Goal: Communication & Community: Answer question/provide support

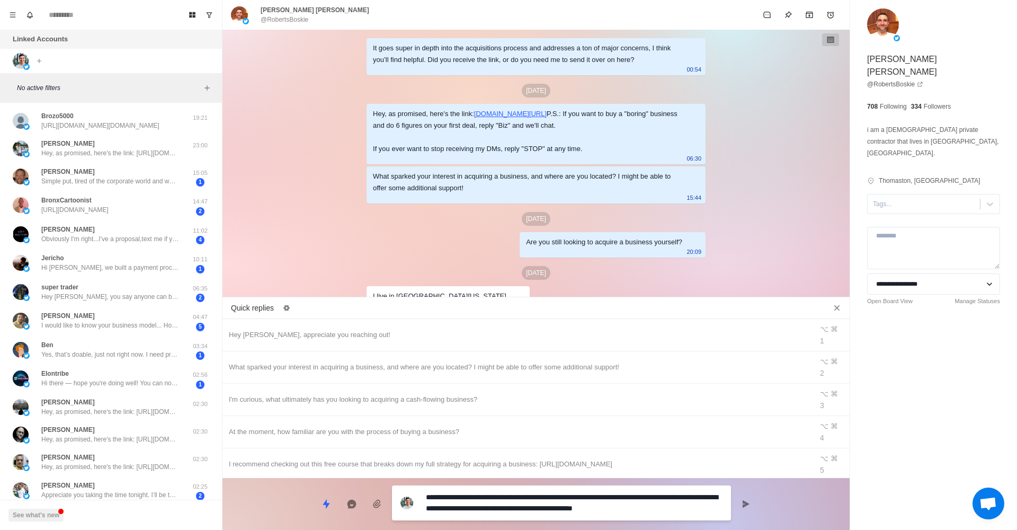
type textarea "*"
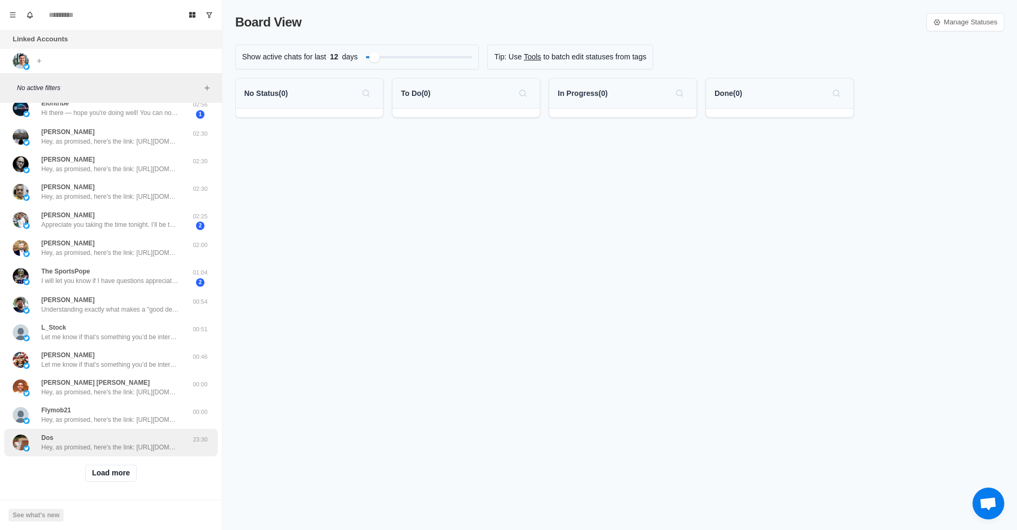
scroll to position [215, 0]
click at [113, 466] on button "Load more" at bounding box center [111, 473] width 52 height 17
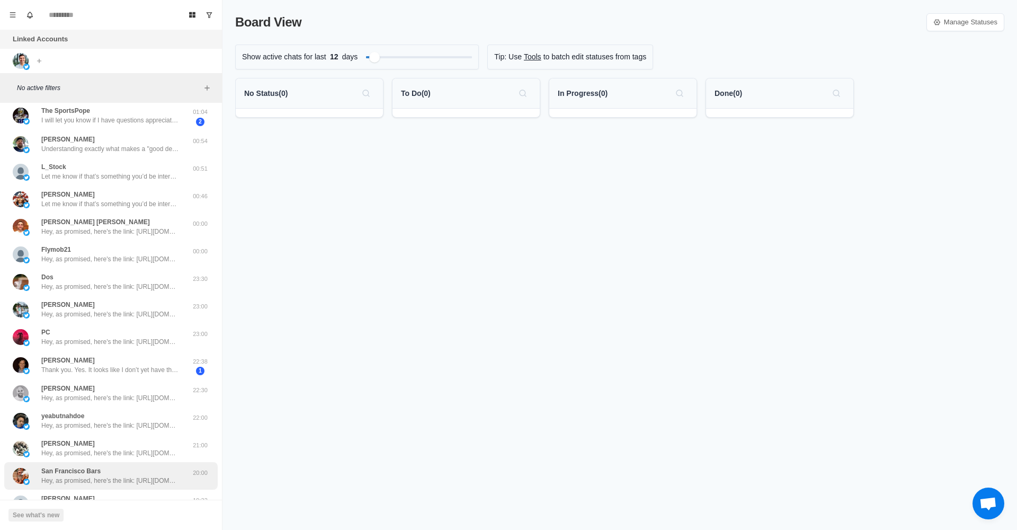
scroll to position [537, 0]
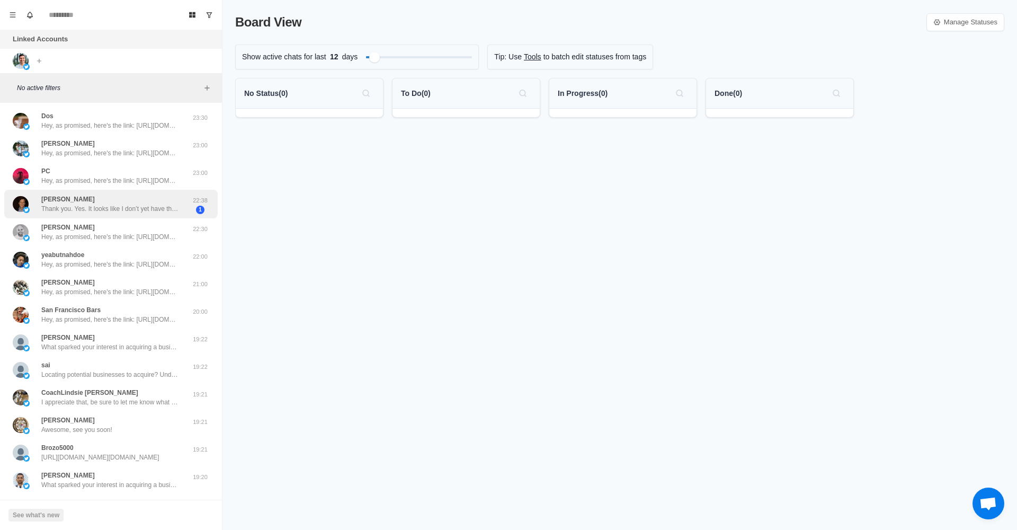
click at [129, 204] on p "Thank you. Yes. It looks like I don’t yet have the available minimum necessary …" at bounding box center [110, 209] width 138 height 10
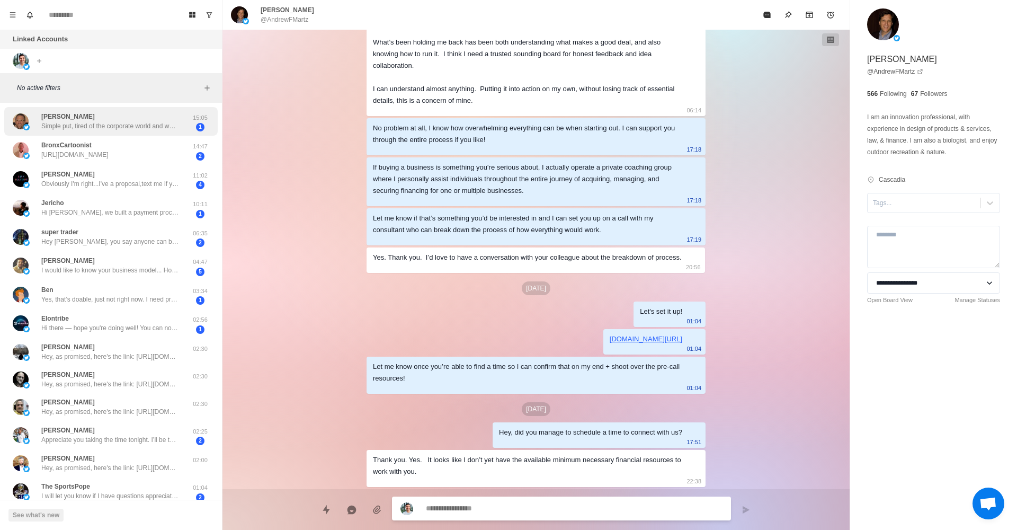
scroll to position [0, 0]
click at [93, 124] on p "Simple put, tired of the corporate world and want to control my future and supp…" at bounding box center [110, 126] width 138 height 10
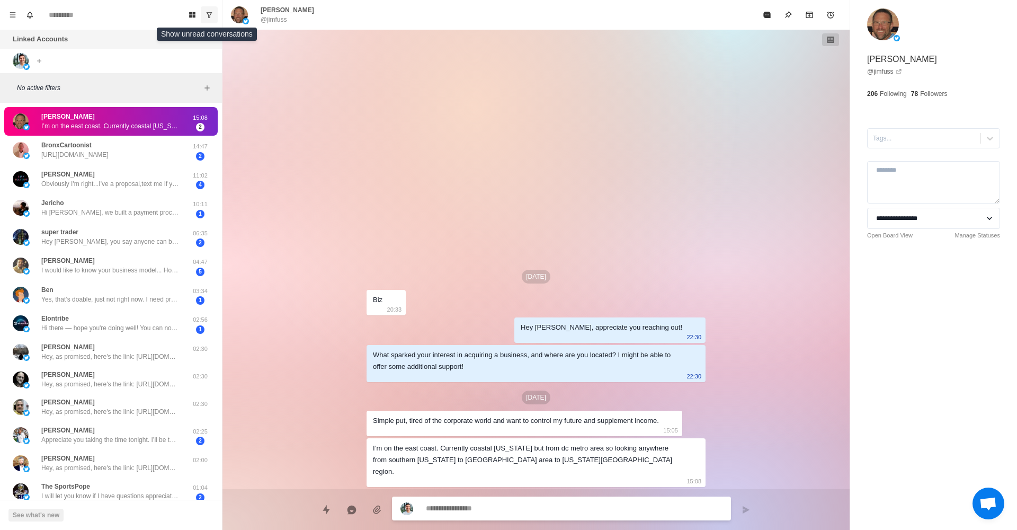
click at [207, 12] on icon "Show unread conversations" at bounding box center [209, 14] width 7 height 7
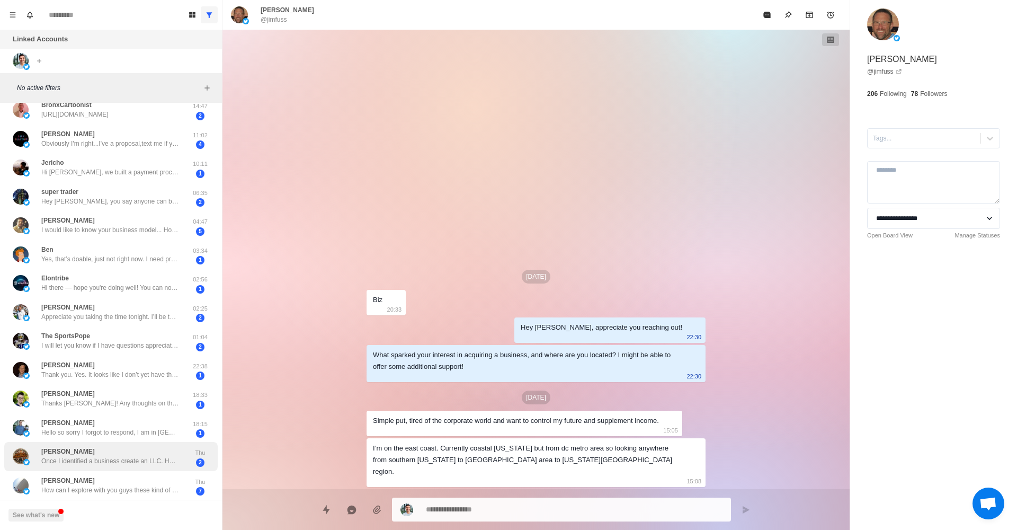
scroll to position [40, 0]
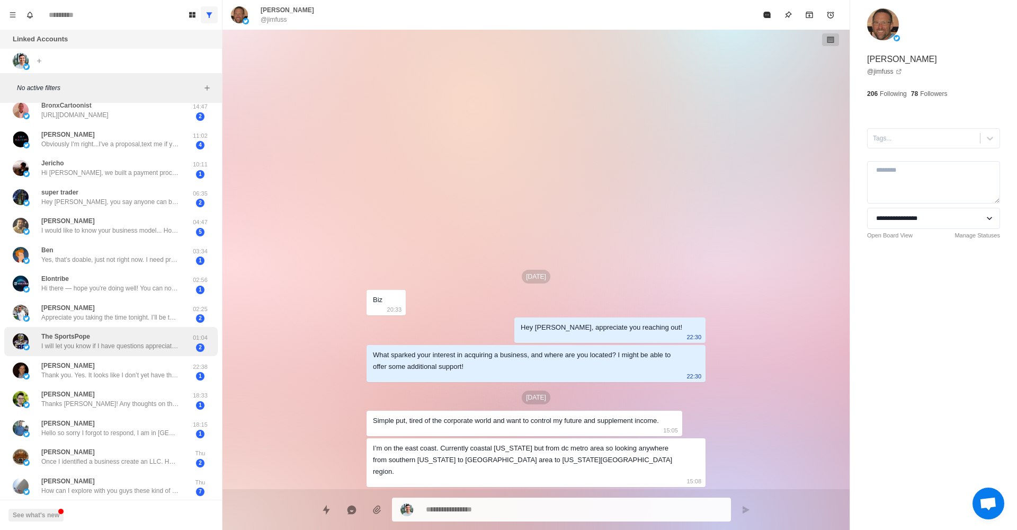
click at [154, 345] on p "I will let you know if I have questions appreciate all your help!" at bounding box center [110, 346] width 138 height 10
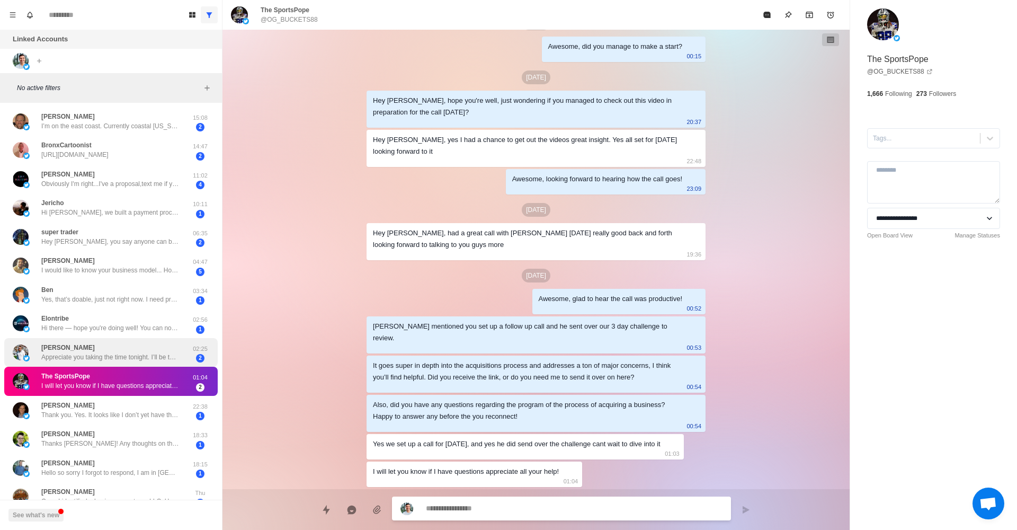
scroll to position [0, 0]
click at [175, 357] on p "Appreciate you taking the time tonight. I’ll be talking to [PERSON_NAME] soon" at bounding box center [110, 357] width 138 height 10
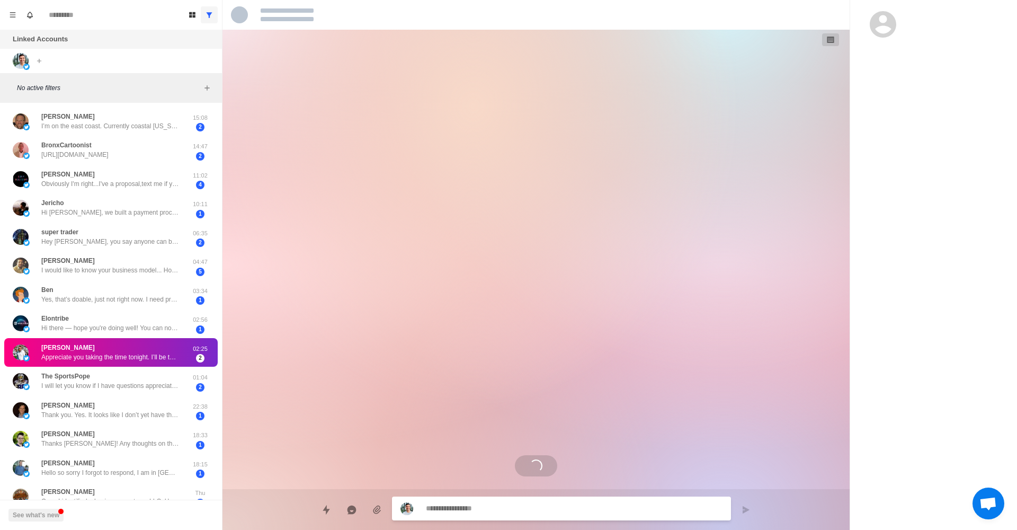
scroll to position [1053, 0]
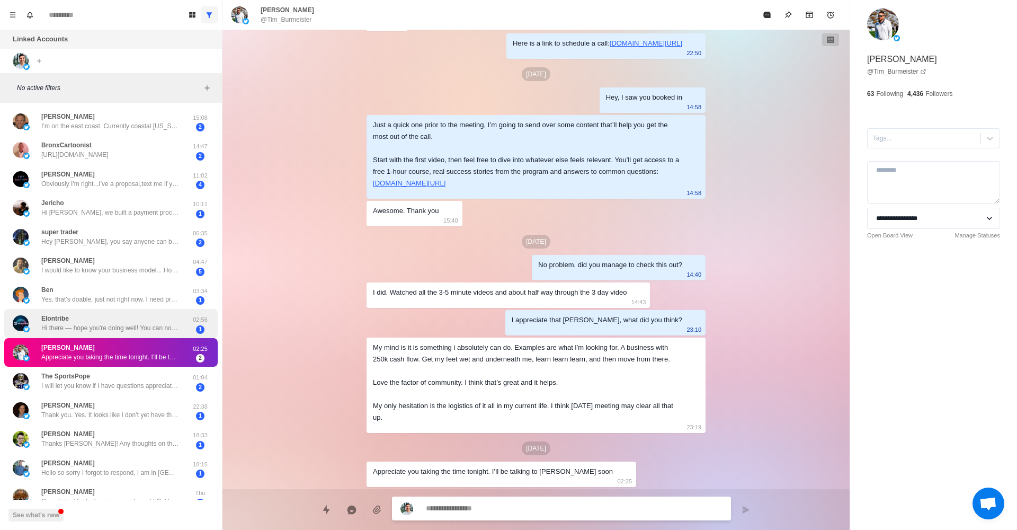
drag, startPoint x: 561, startPoint y: 99, endPoint x: 149, endPoint y: 327, distance: 471.0
click at [149, 327] on p "Hi there — hope you're doing well! You can now access original shares (Primary …" at bounding box center [110, 328] width 138 height 10
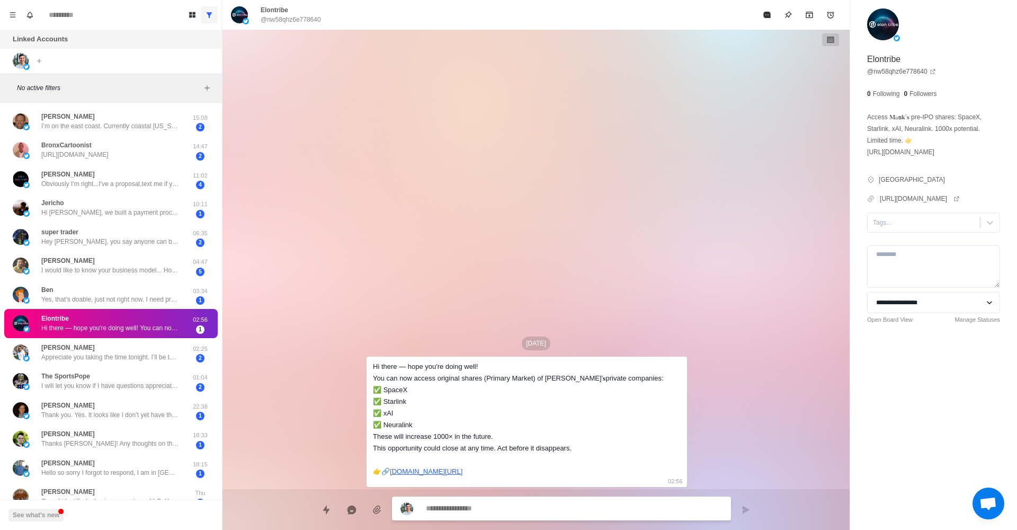
scroll to position [0, 0]
click at [805, 11] on icon "Archive" at bounding box center [809, 15] width 8 height 8
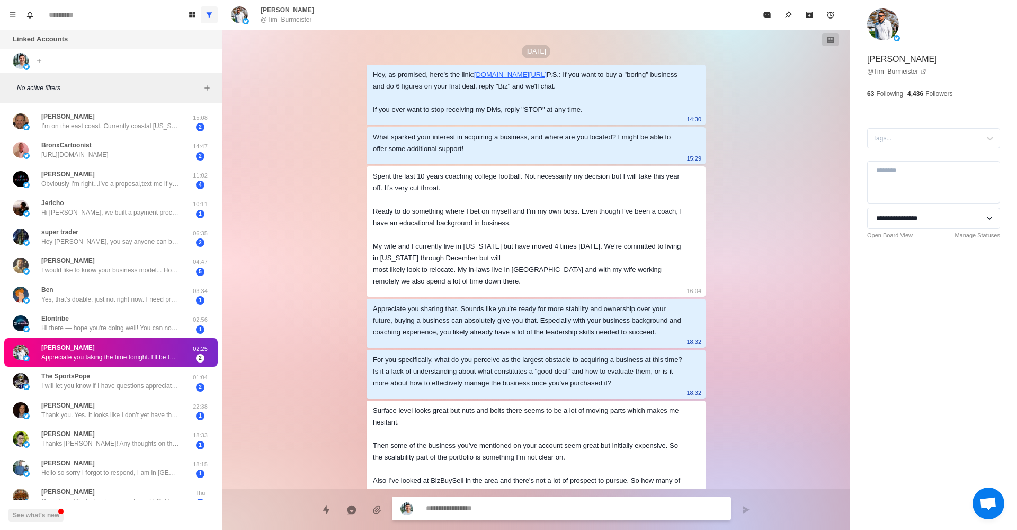
scroll to position [1053, 0]
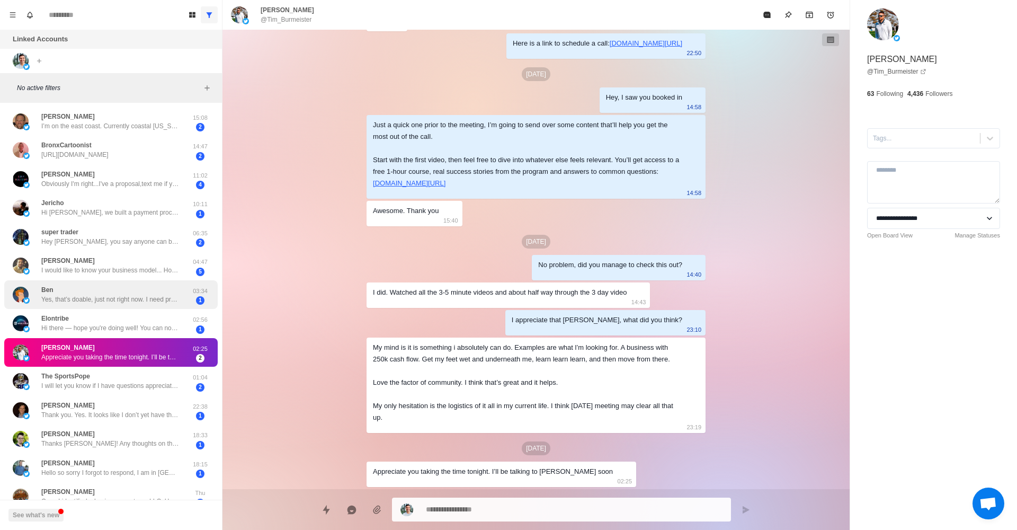
click at [149, 297] on p "Yes, that’s doable, just not right now. I need probably six months" at bounding box center [110, 300] width 138 height 10
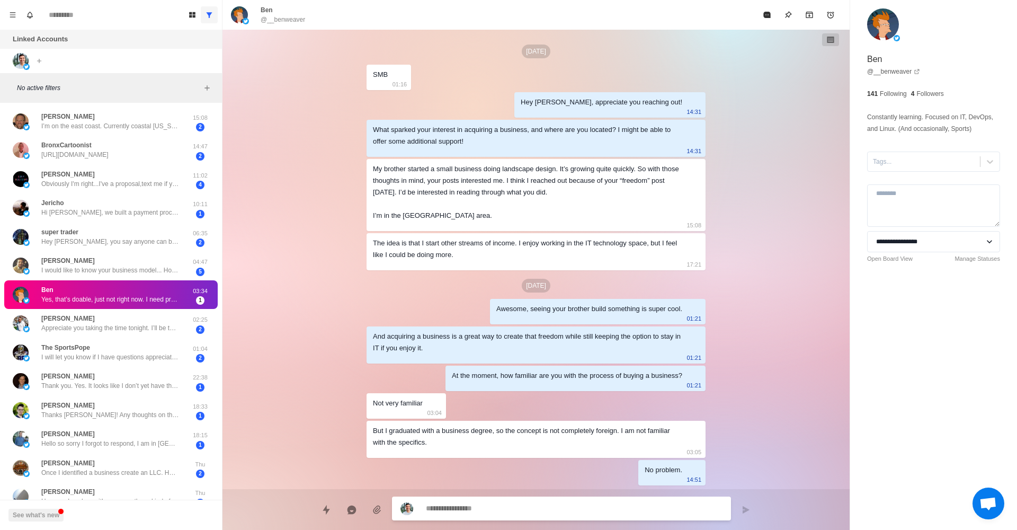
scroll to position [858, 0]
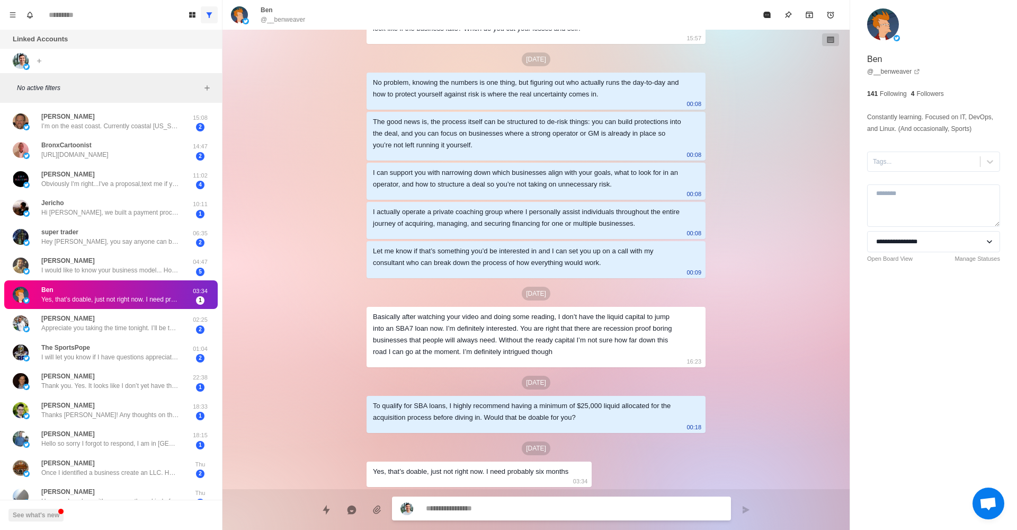
type textarea "*"
type textarea "**"
type textarea "*"
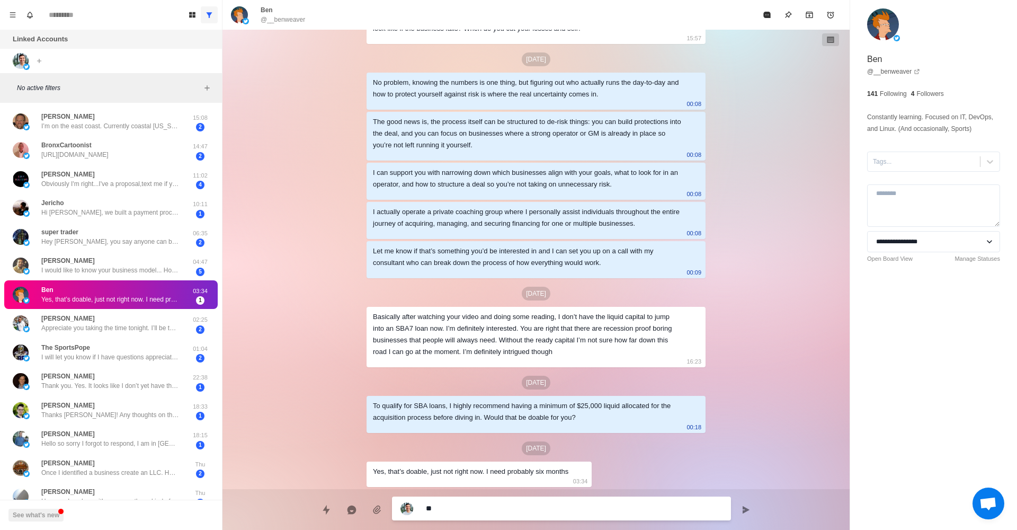
type textarea "***"
type textarea "*"
type textarea "****"
type textarea "*"
type textarea "*****"
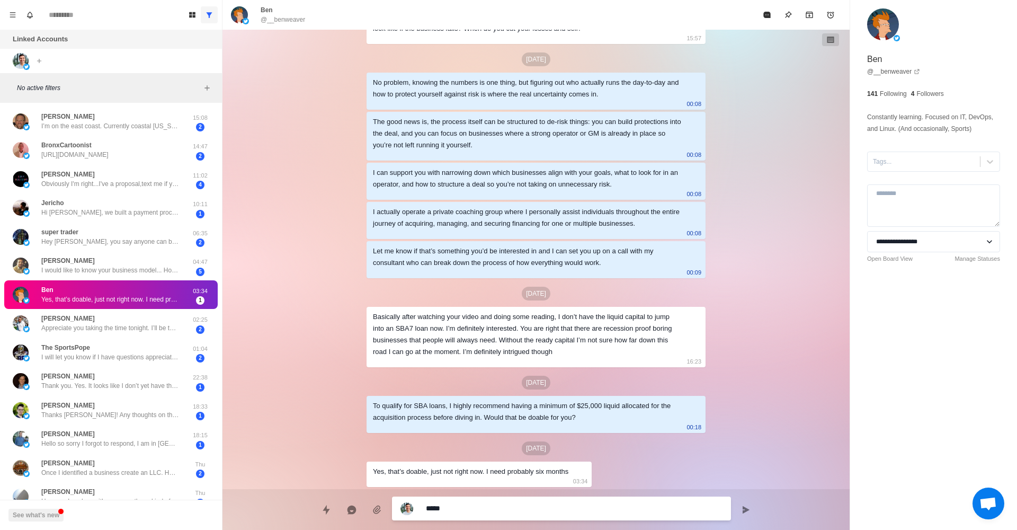
type textarea "*"
type textarea "******"
type textarea "*"
type textarea "*******"
type textarea "*"
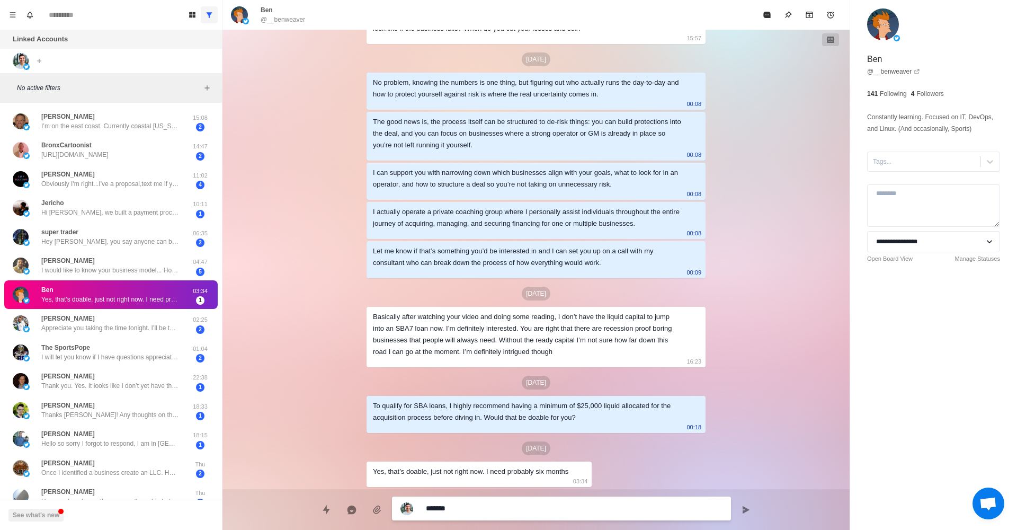
type textarea "*******"
type textarea "*"
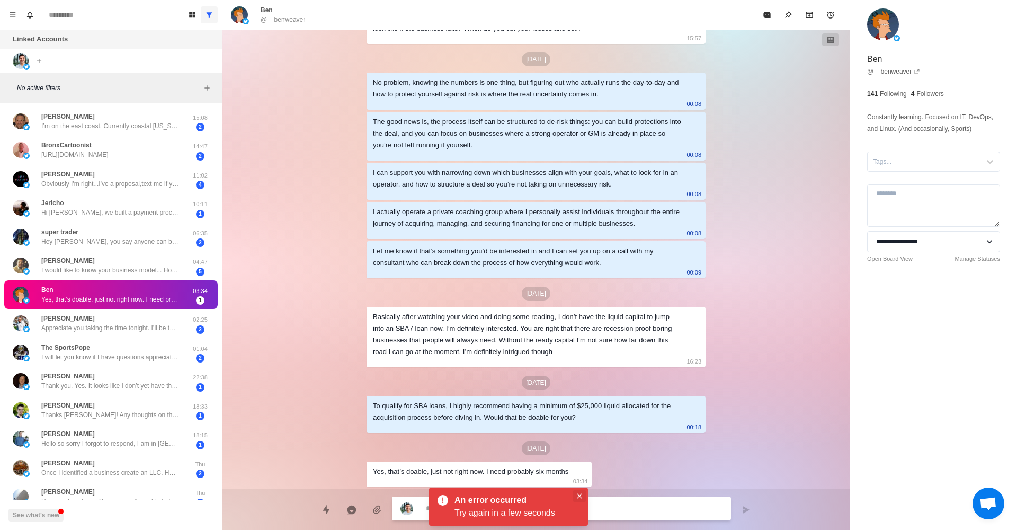
click at [583, 496] on button "Close" at bounding box center [579, 496] width 13 height 13
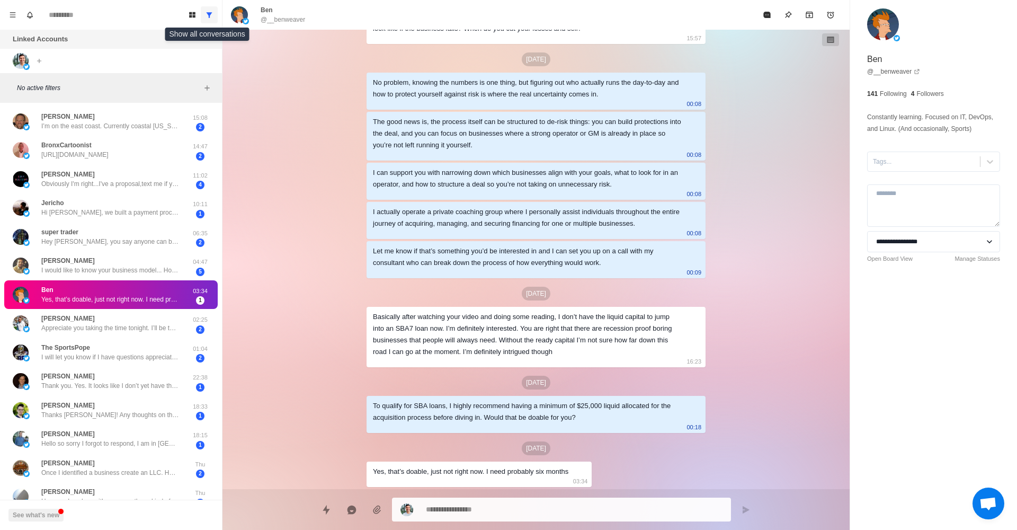
click at [210, 15] on icon "Show all conversations" at bounding box center [210, 14] width 6 height 5
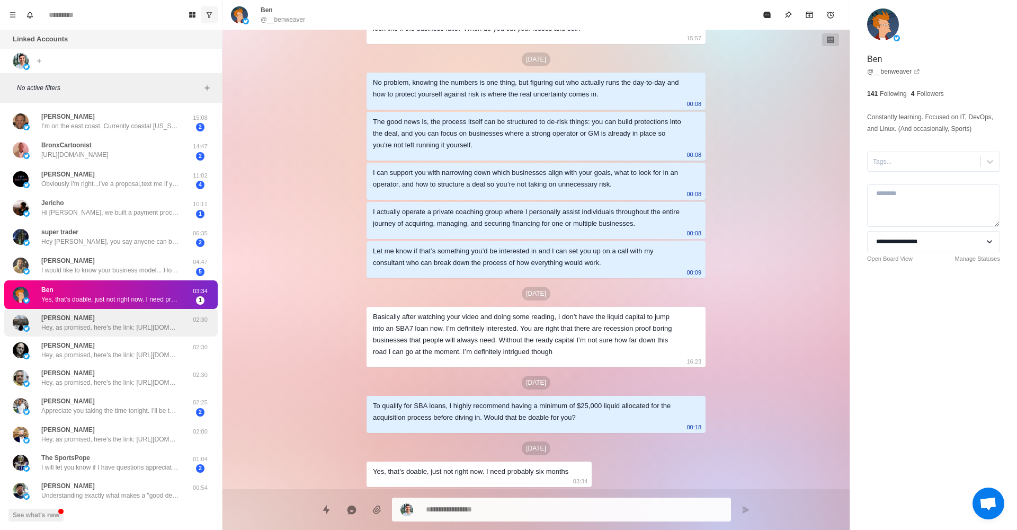
click at [153, 333] on div "Cesar Ortiz Hey, as promised, here's the link: https://drive.google.com/file/d/…" at bounding box center [111, 323] width 214 height 28
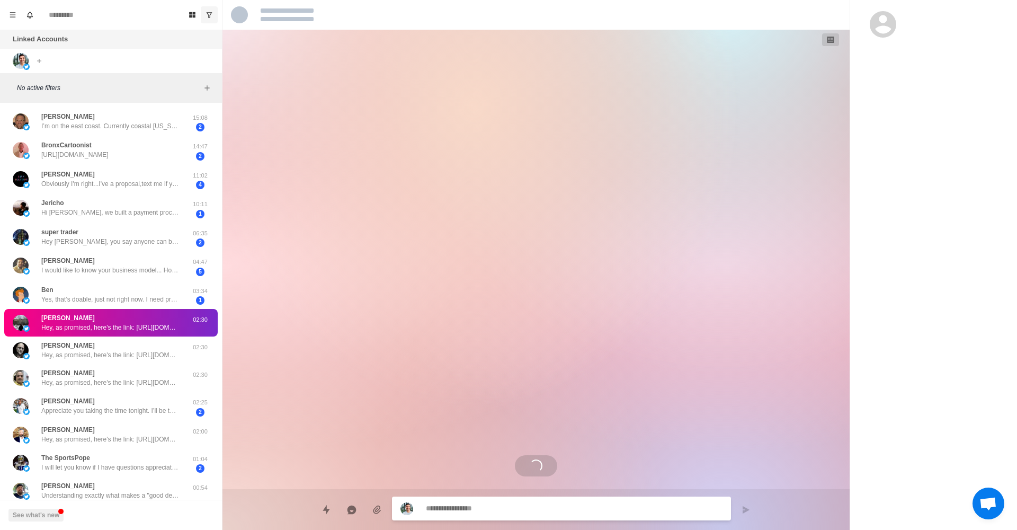
scroll to position [0, 0]
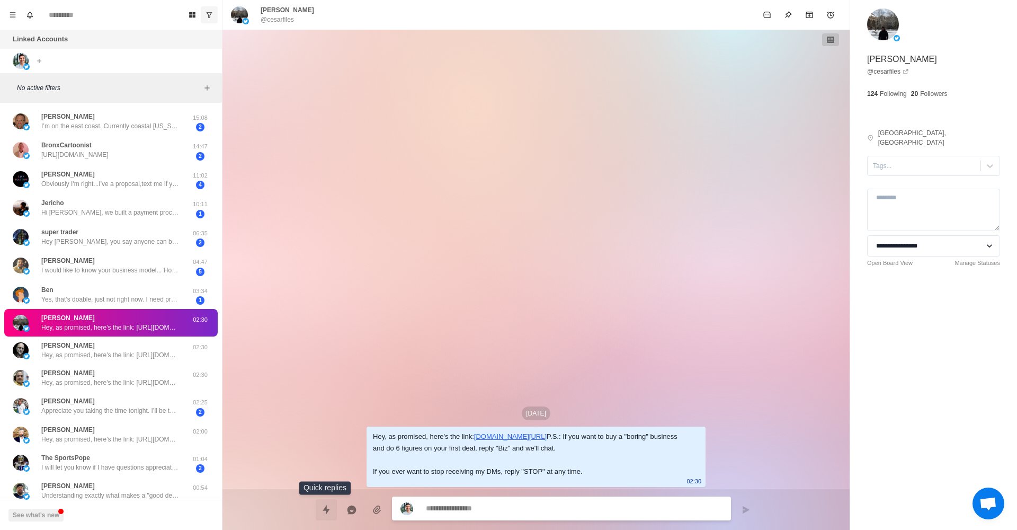
drag, startPoint x: 327, startPoint y: 514, endPoint x: 331, endPoint y: 504, distance: 10.7
click at [327, 514] on icon "Quick replies" at bounding box center [326, 509] width 11 height 11
type textarea "*"
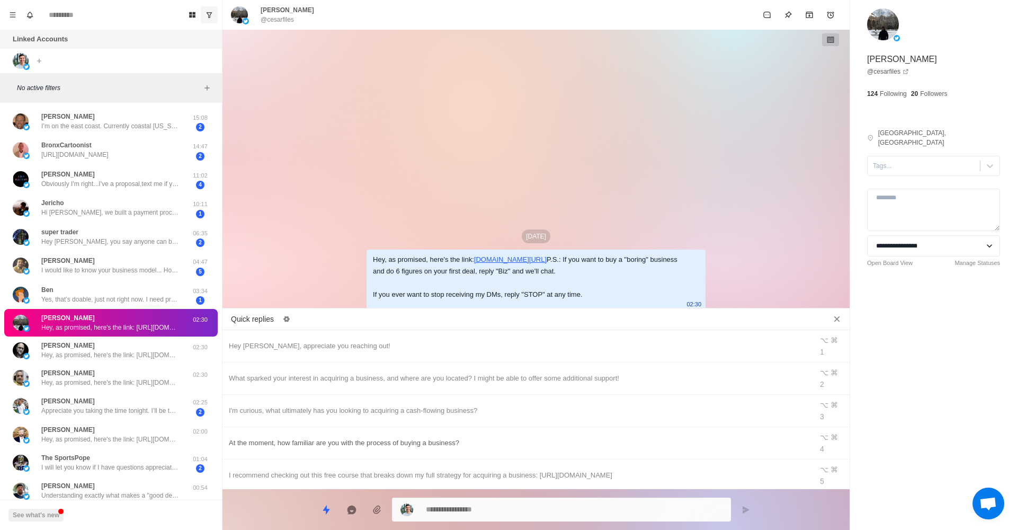
drag, startPoint x: 350, startPoint y: 365, endPoint x: 488, endPoint y: 389, distance: 140.3
click at [350, 372] on div "What sparked your interest in acquiring a business, and where are you located? …" at bounding box center [518, 378] width 578 height 12
type textarea "**********"
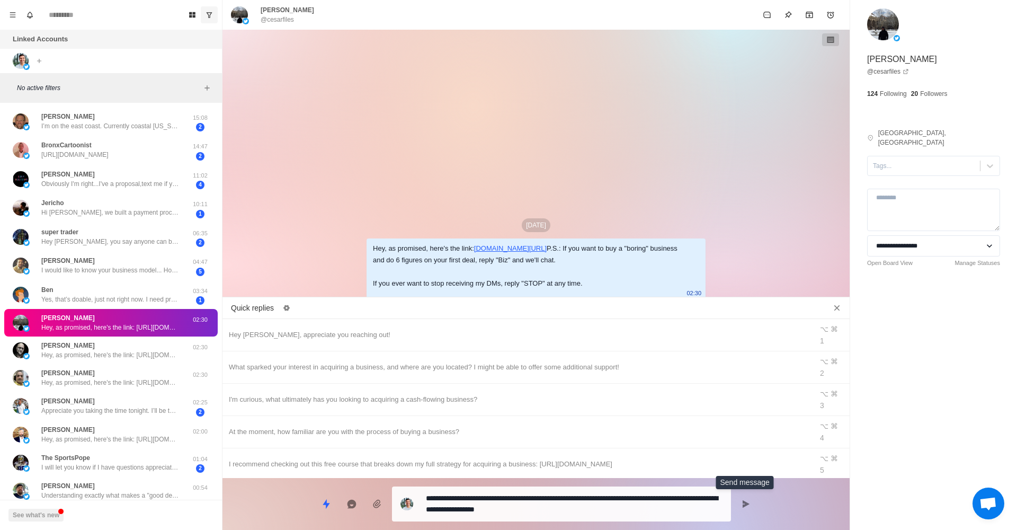
drag, startPoint x: 746, startPoint y: 505, endPoint x: 772, endPoint y: 468, distance: 45.1
click at [746, 505] on icon "Send message" at bounding box center [746, 503] width 7 height 7
type textarea "*"
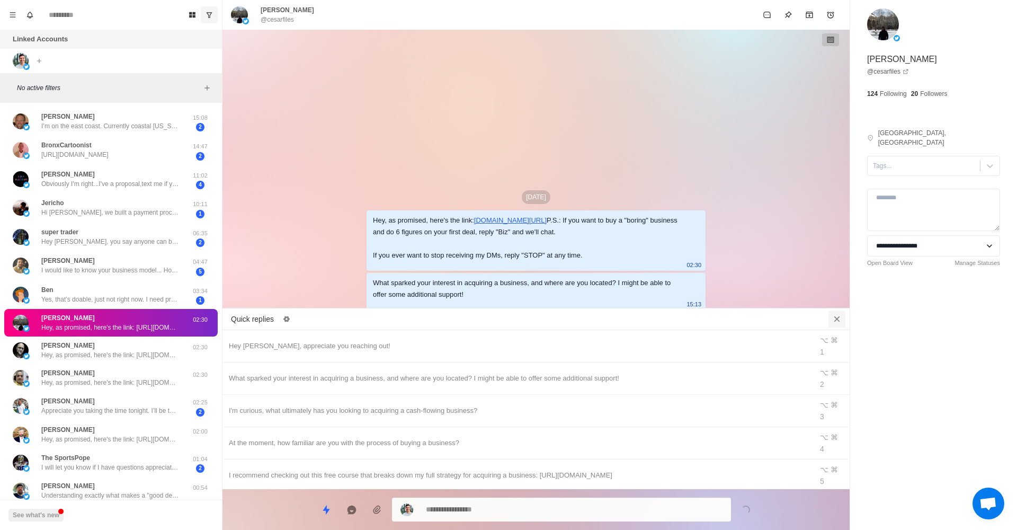
click at [835, 318] on icon "Close quick replies" at bounding box center [837, 319] width 11 height 11
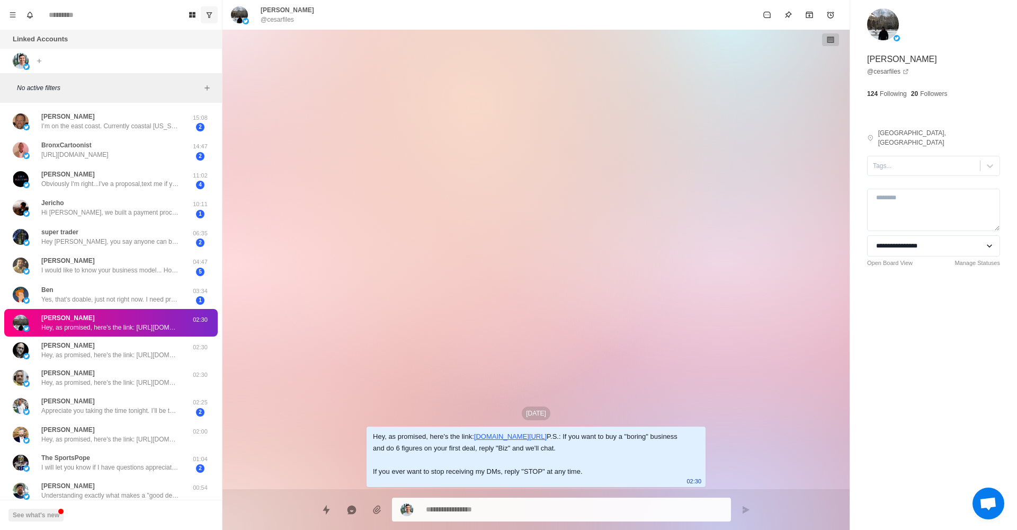
type textarea "*"
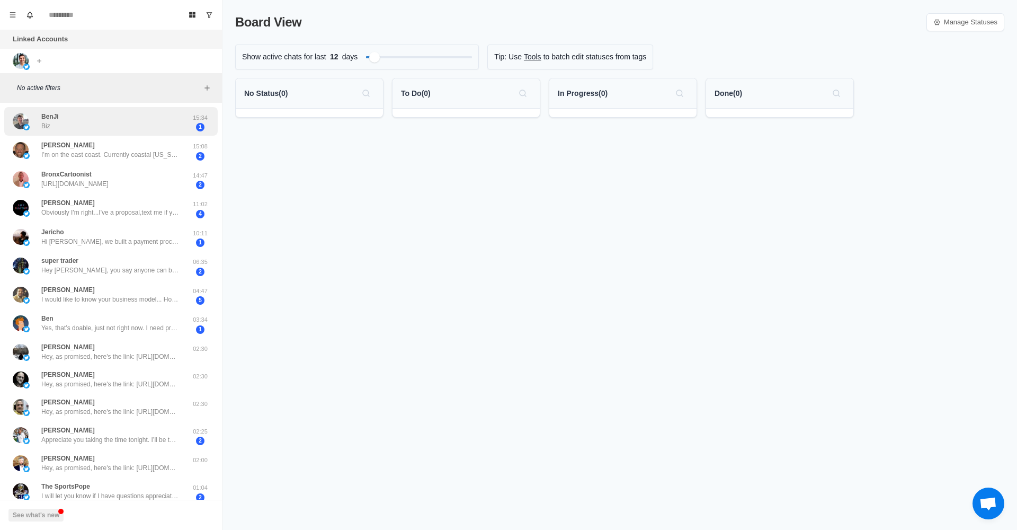
click at [165, 129] on div "BenJi Biz" at bounding box center [100, 121] width 174 height 21
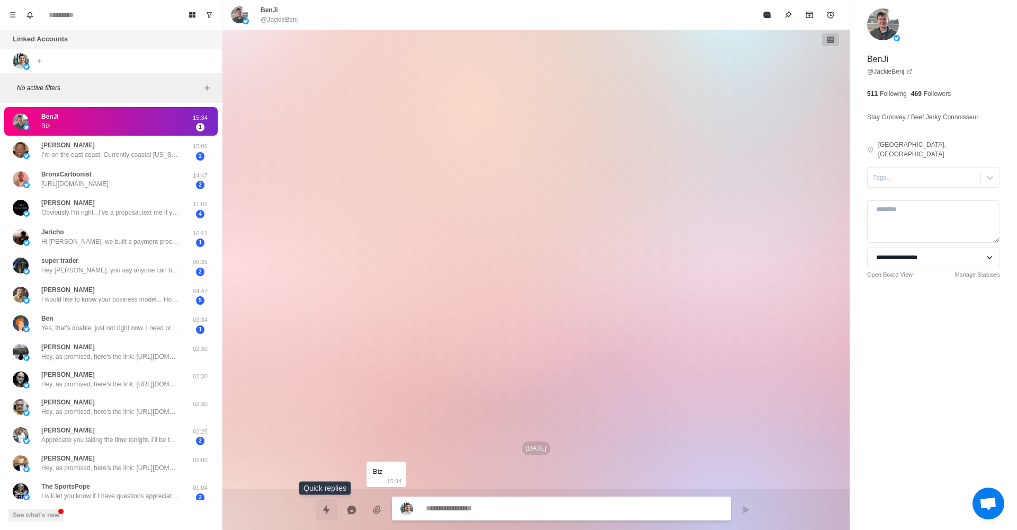
click at [322, 510] on icon "Quick replies" at bounding box center [326, 509] width 11 height 11
type textarea "*"
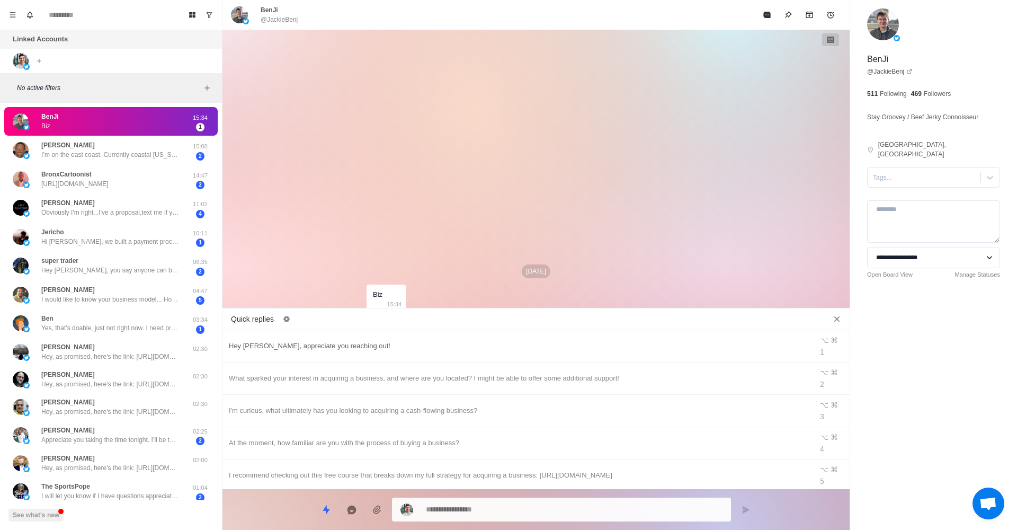
click at [349, 344] on div "Hey BenJi, appreciate you reaching out!" at bounding box center [518, 346] width 578 height 12
type textarea "**********"
click at [747, 508] on icon "Send message" at bounding box center [746, 508] width 7 height 7
type textarea "*"
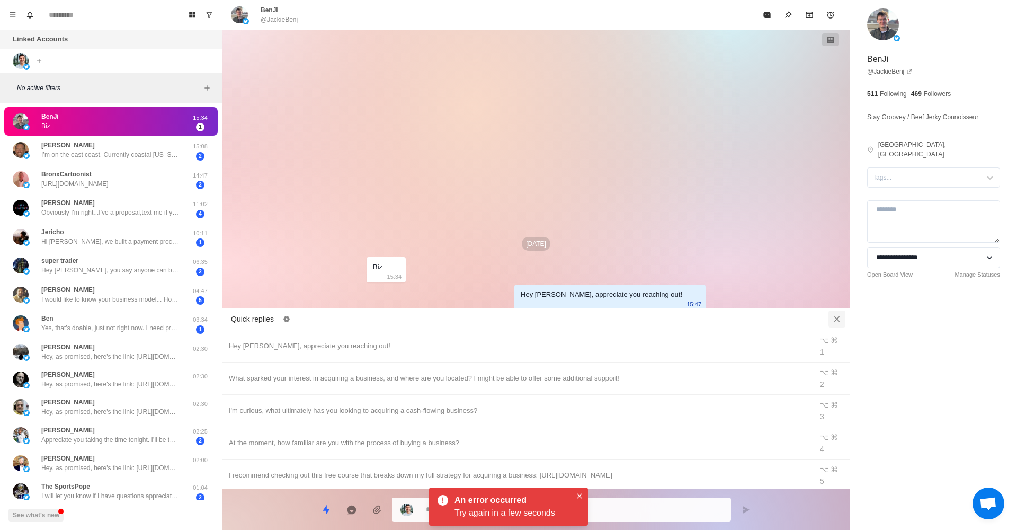
click at [836, 313] on button "Close quick replies" at bounding box center [837, 318] width 17 height 17
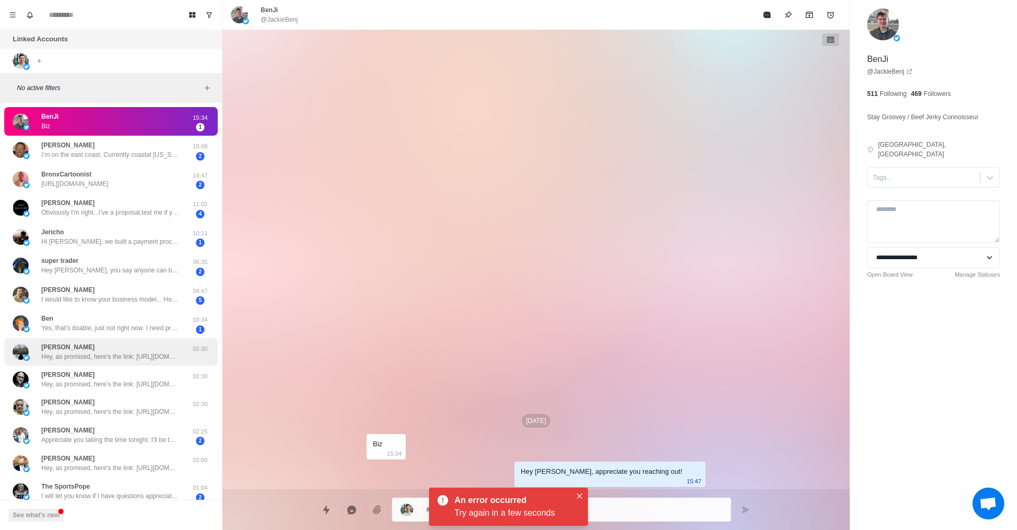
click at [97, 338] on div "Cesar Ortiz Hey, as promised, here's the link: https://drive.google.com/file/d/…" at bounding box center [111, 352] width 214 height 28
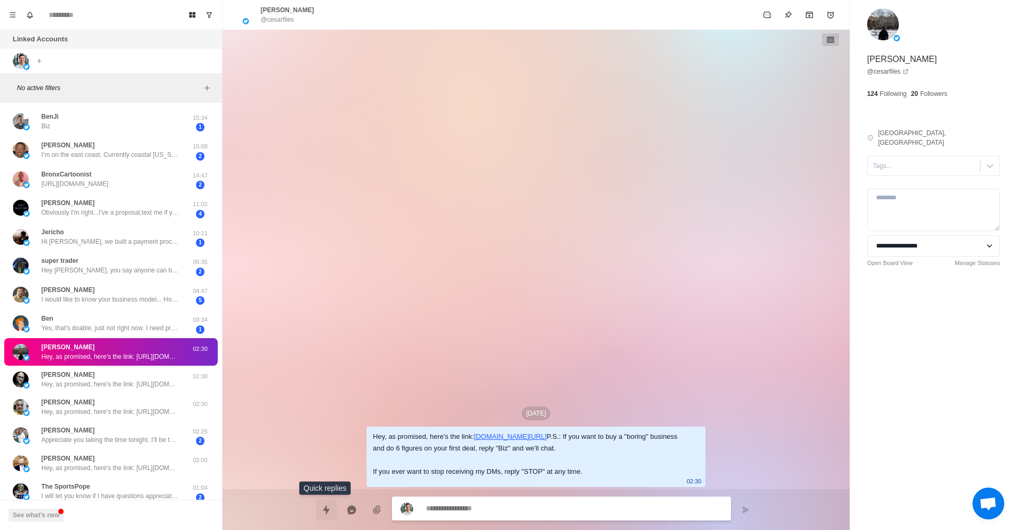
click at [327, 508] on icon "Quick replies" at bounding box center [326, 509] width 11 height 11
type textarea "*"
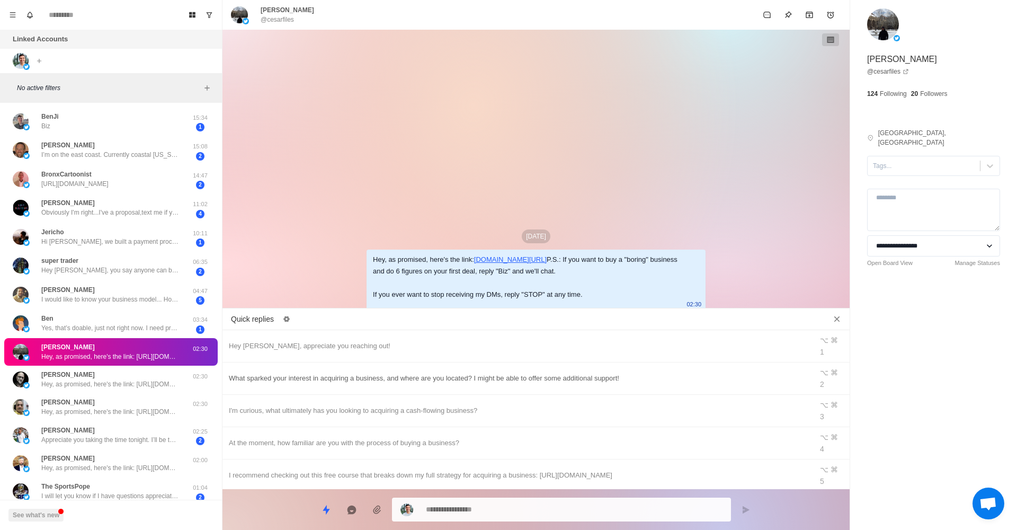
click at [381, 372] on div "What sparked your interest in acquiring a business, and where are you located? …" at bounding box center [518, 378] width 578 height 12
type textarea "**********"
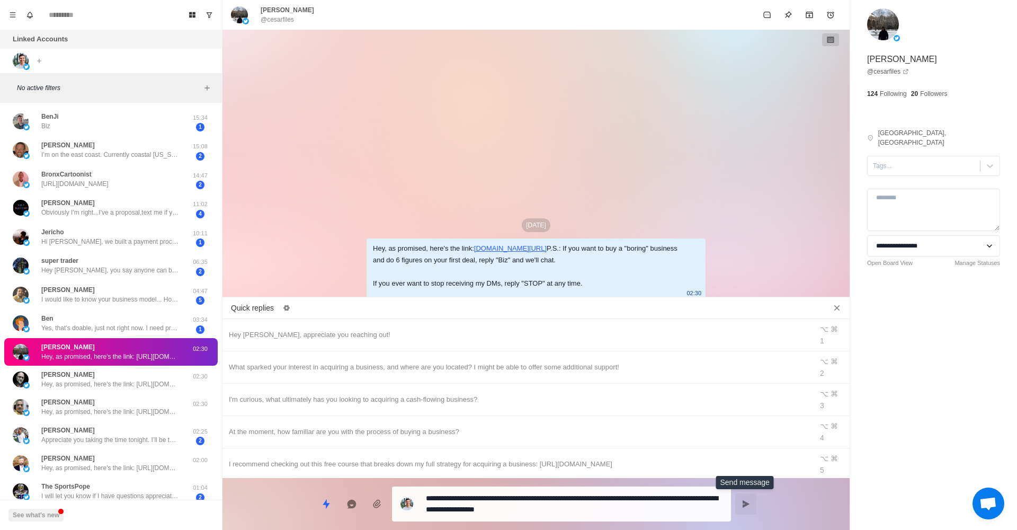
click at [744, 507] on icon "Send message" at bounding box center [746, 503] width 7 height 7
type textarea "*"
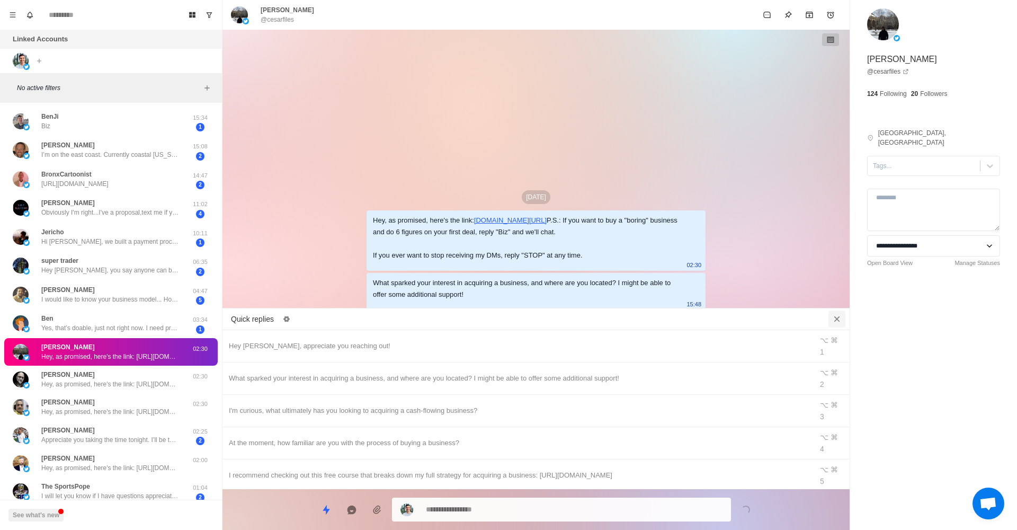
click at [840, 319] on icon "Close quick replies" at bounding box center [837, 319] width 11 height 11
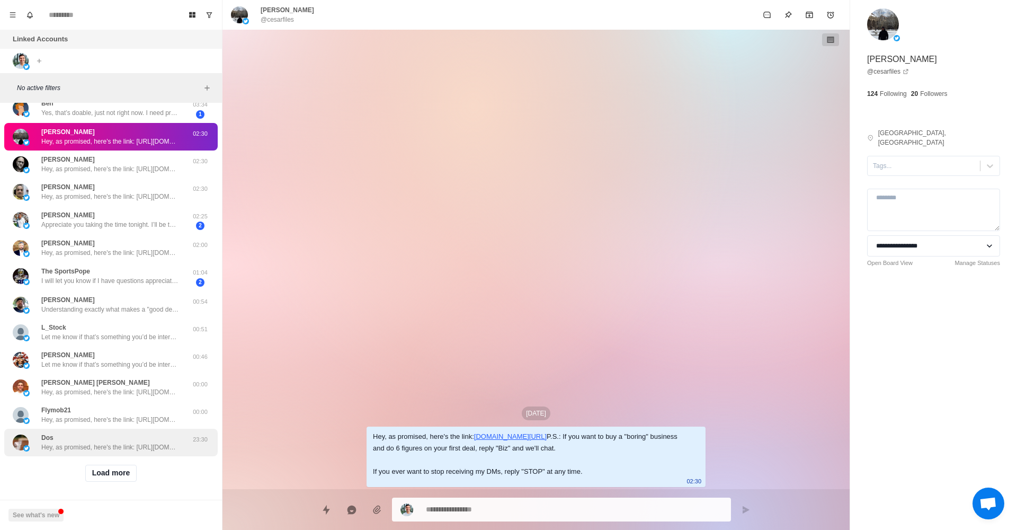
scroll to position [215, 0]
click at [113, 465] on button "Load more" at bounding box center [111, 473] width 52 height 17
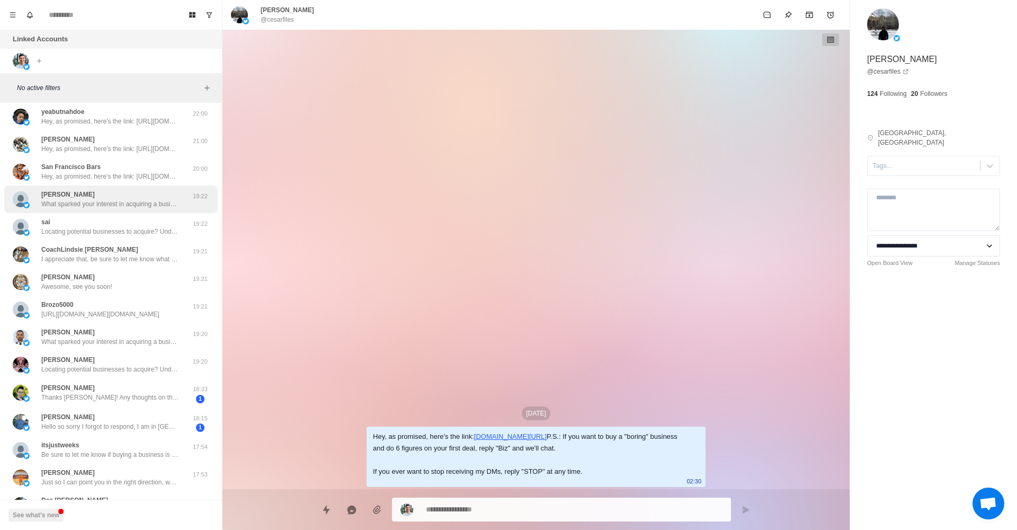
scroll to position [505, 0]
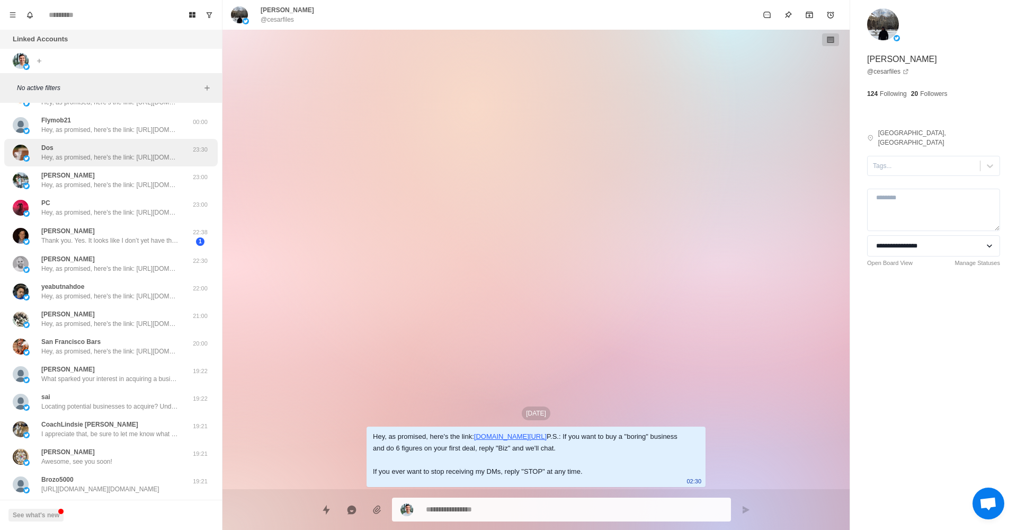
click at [148, 148] on div "Dos Hey, as promised, here's the link: https://drive.google.com/file/d/1hg1YAmC…" at bounding box center [110, 152] width 138 height 19
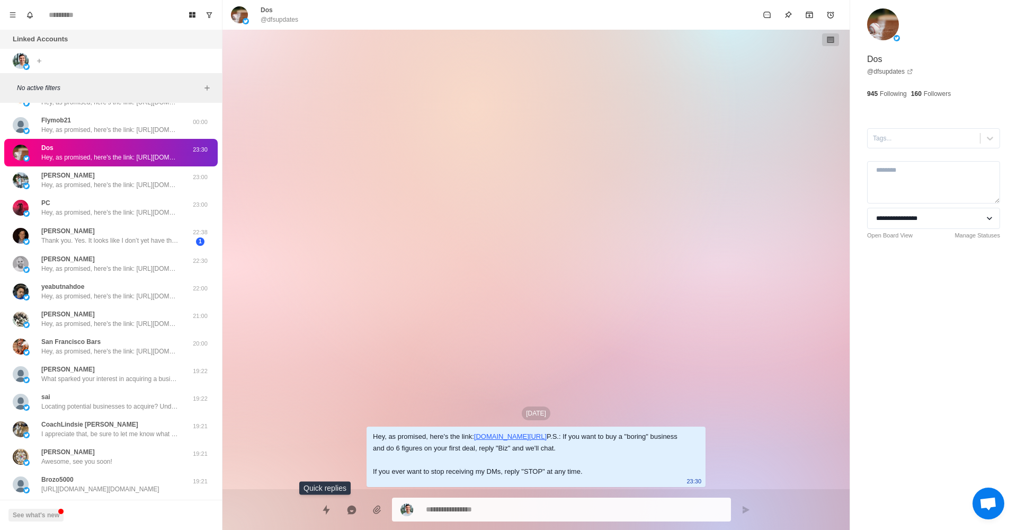
drag, startPoint x: 324, startPoint y: 516, endPoint x: 326, endPoint y: 493, distance: 23.5
click at [324, 512] on button "Quick replies" at bounding box center [326, 509] width 21 height 21
type textarea "*"
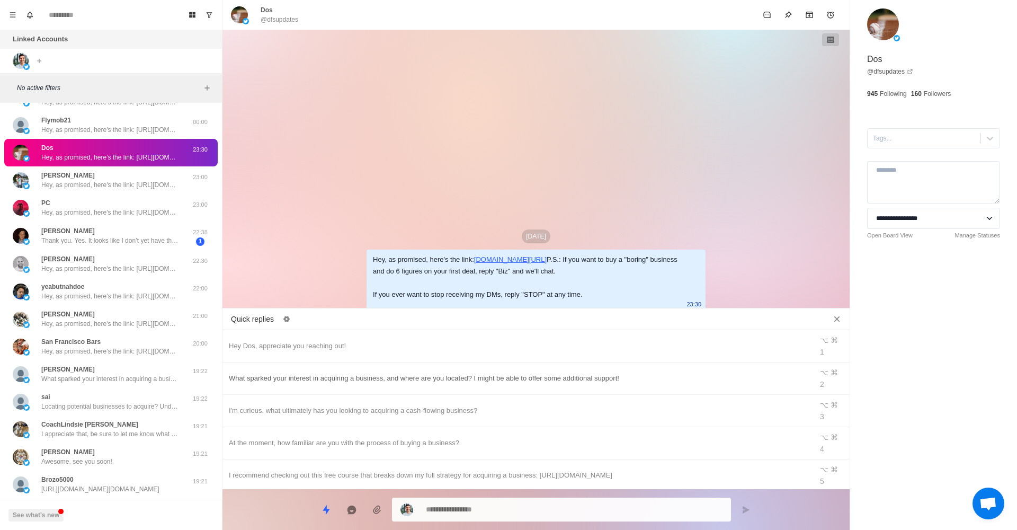
click at [332, 372] on div "What sparked your interest in acquiring a business, and where are you located? …" at bounding box center [518, 378] width 578 height 12
type textarea "**********"
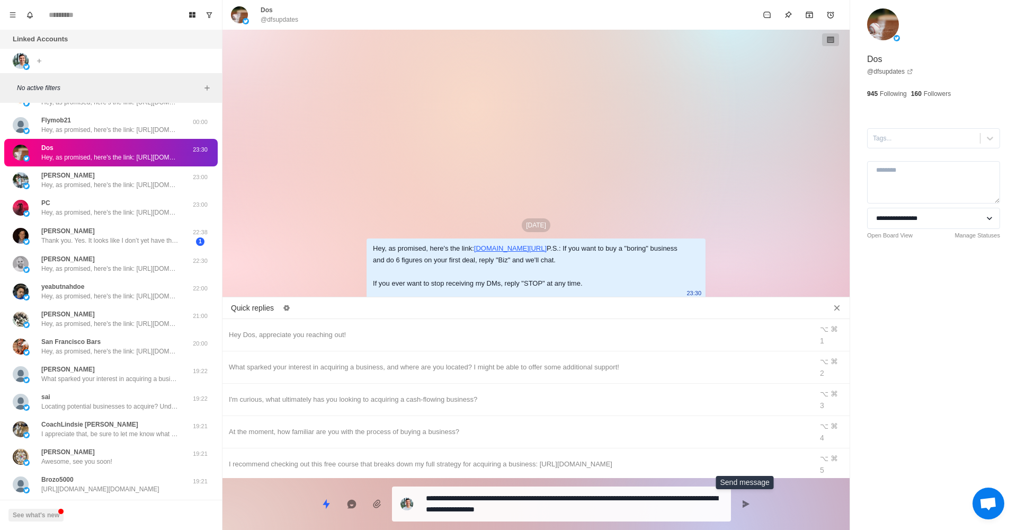
click at [742, 501] on icon "Send message" at bounding box center [746, 504] width 8 height 8
type textarea "*"
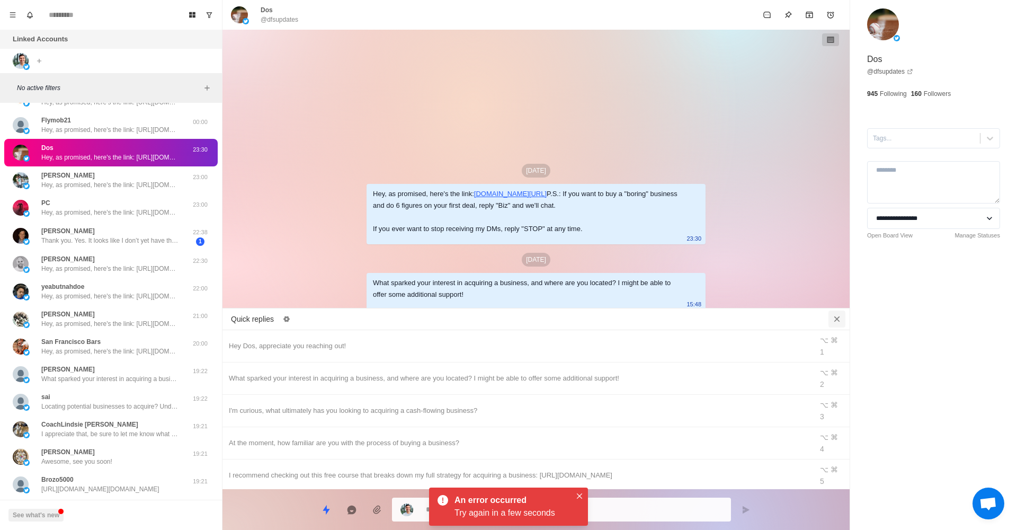
click at [837, 322] on icon "Close quick replies" at bounding box center [837, 319] width 11 height 11
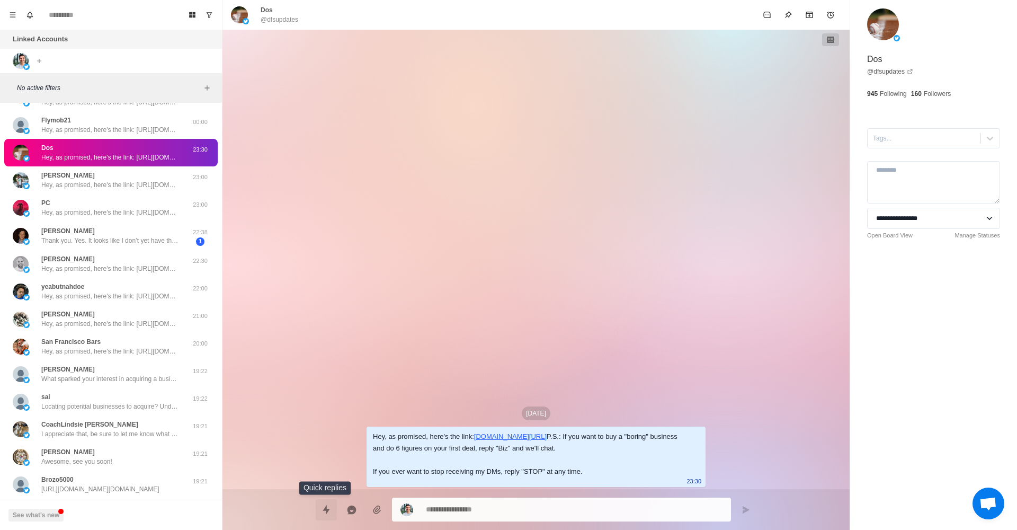
click at [334, 510] on button "Quick replies" at bounding box center [326, 509] width 21 height 21
type textarea "*"
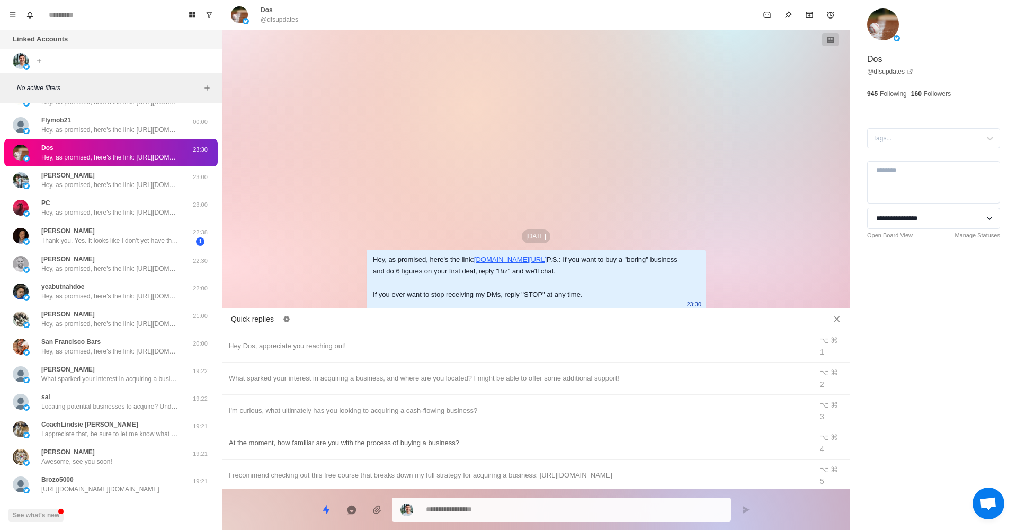
click at [398, 437] on div "At the moment, how familiar are you with the process of buying a business?" at bounding box center [518, 443] width 578 height 12
type textarea "**********"
drag, startPoint x: 690, startPoint y: 513, endPoint x: 676, endPoint y: 506, distance: 15.6
click at [680, 497] on div "**********" at bounding box center [561, 508] width 339 height 24
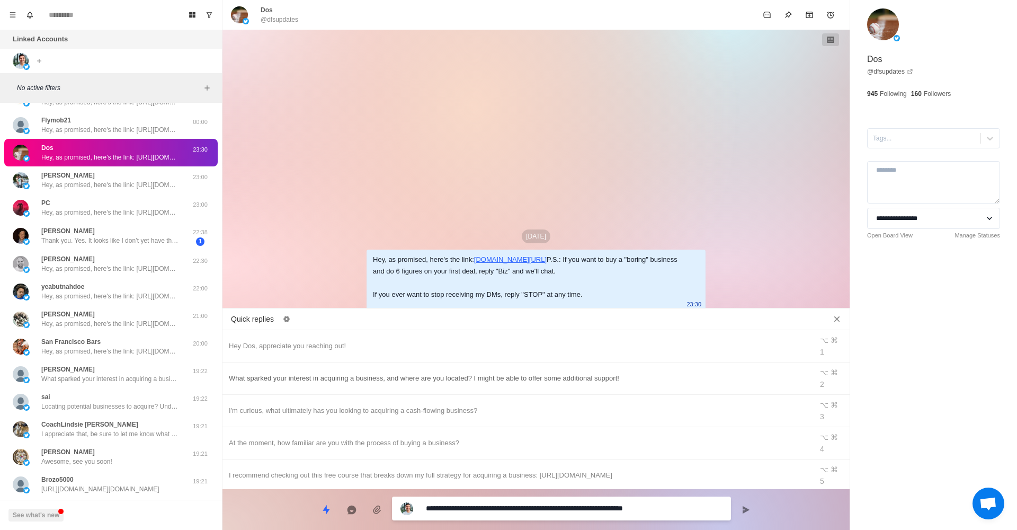
type textarea "*"
click at [450, 367] on div "What sparked your interest in acquiring a business, and where are you located? …" at bounding box center [536, 378] width 627 height 32
type textarea "**********"
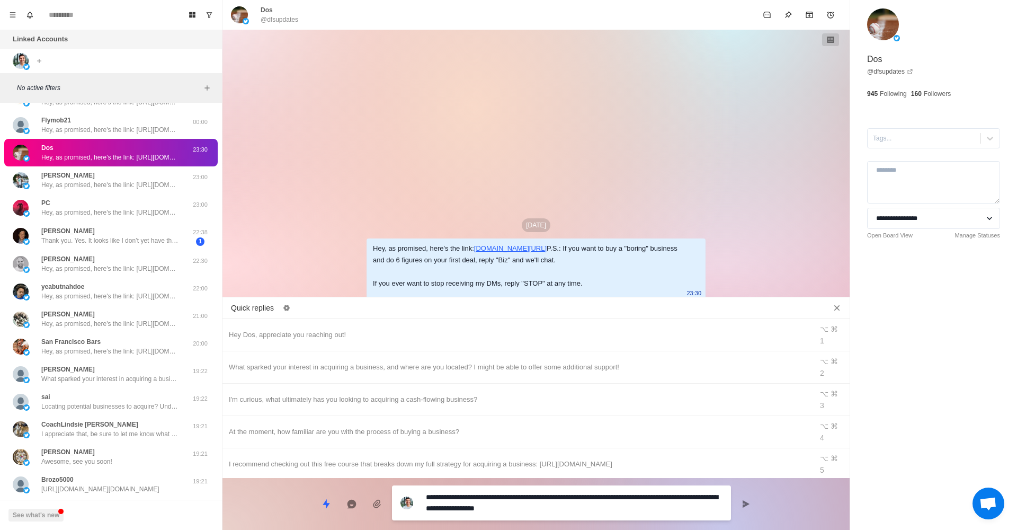
drag, startPoint x: 594, startPoint y: 508, endPoint x: 540, endPoint y: 495, distance: 55.1
click at [543, 476] on div "Quick replies Hey Dos, appreciate you reaching out! ⌥ ⌘ 1 What sparked your int…" at bounding box center [536, 415] width 627 height 229
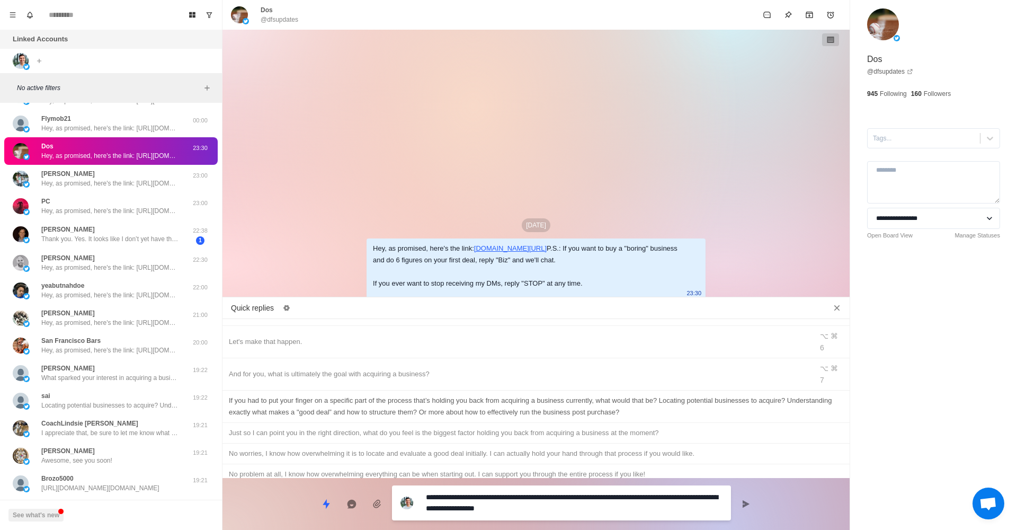
scroll to position [155, 0]
type textarea "*"
click at [472, 488] on div "If buying a business is something you're serious about, I actually operate a pr…" at bounding box center [536, 499] width 615 height 23
type textarea "**********"
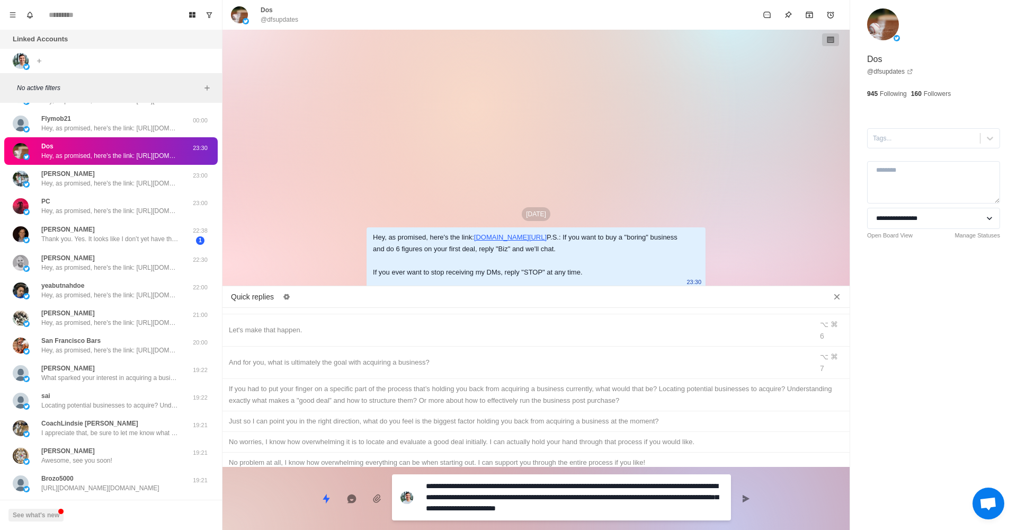
drag, startPoint x: 698, startPoint y: 508, endPoint x: 628, endPoint y: 458, distance: 85.4
click at [629, 456] on div "Quick replies Hey Dos, appreciate you reaching out! ⌥ ⌘ 1 What sparked your int…" at bounding box center [536, 410] width 627 height 240
type textarea "*"
click at [365, 510] on div "Let me know if that’s something you’d be interested in and I can set you up on …" at bounding box center [536, 516] width 615 height 12
type textarea "**********"
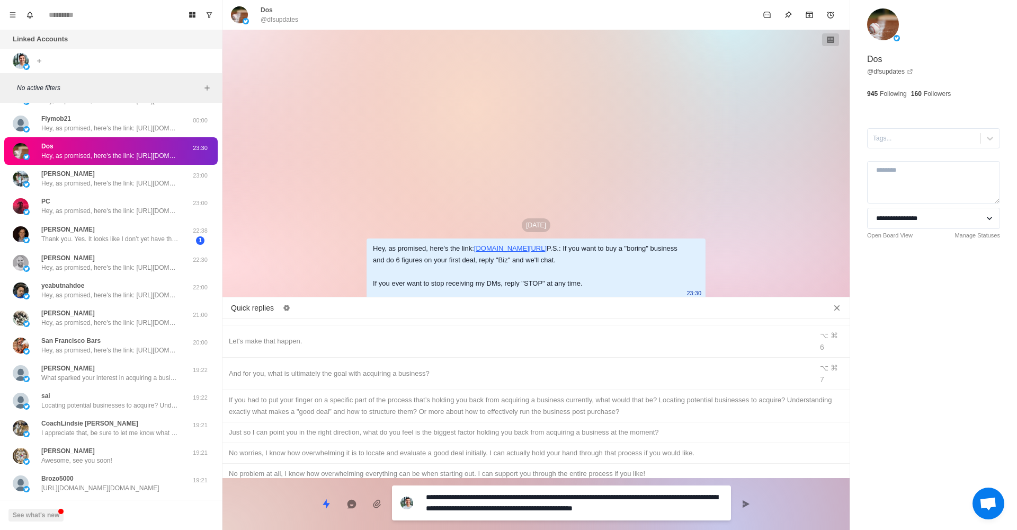
drag, startPoint x: 718, startPoint y: 505, endPoint x: 704, endPoint y: 496, distance: 16.9
click at [707, 493] on textarea "**********" at bounding box center [574, 503] width 297 height 26
click at [722, 506] on textarea "**********" at bounding box center [574, 503] width 297 height 26
drag, startPoint x: 667, startPoint y: 481, endPoint x: 659, endPoint y: 483, distance: 7.7
click at [658, 479] on div "**********" at bounding box center [536, 499] width 627 height 43
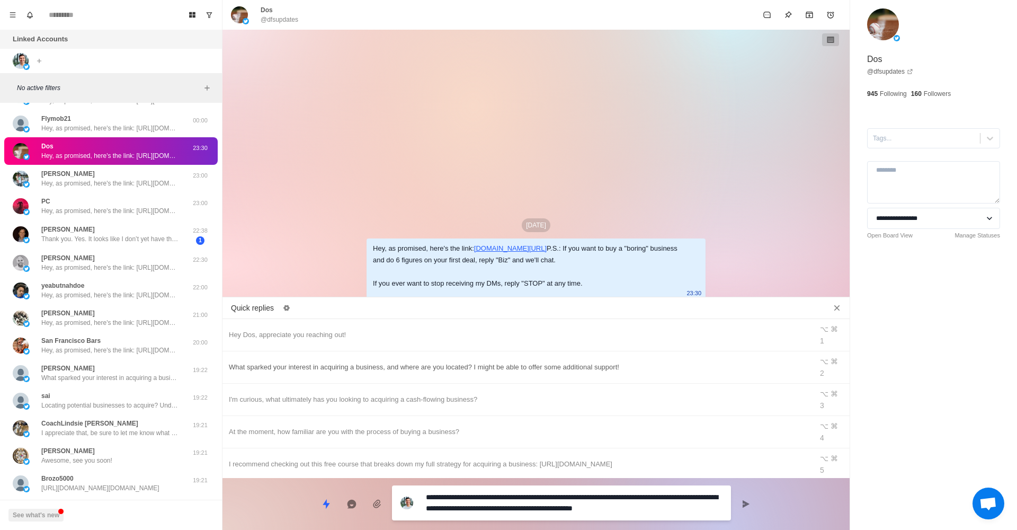
scroll to position [0, 0]
type textarea "*"
drag, startPoint x: 540, startPoint y: 352, endPoint x: 569, endPoint y: 363, distance: 30.5
click at [540, 361] on div "What sparked your interest in acquiring a business, and where are you located? …" at bounding box center [518, 367] width 578 height 12
type textarea "**********"
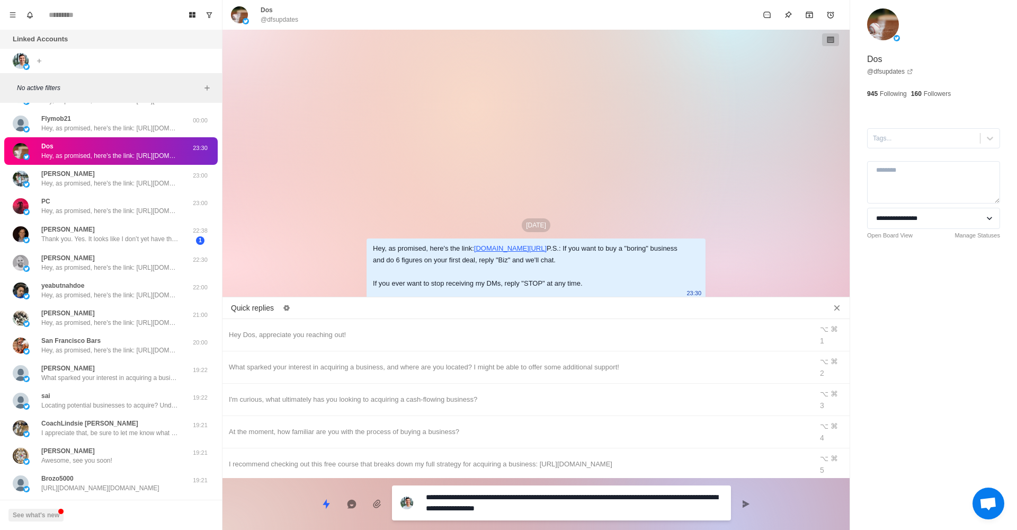
drag, startPoint x: 576, startPoint y: 513, endPoint x: 543, endPoint y: 485, distance: 42.9
click at [543, 485] on div "**********" at bounding box center [561, 502] width 339 height 35
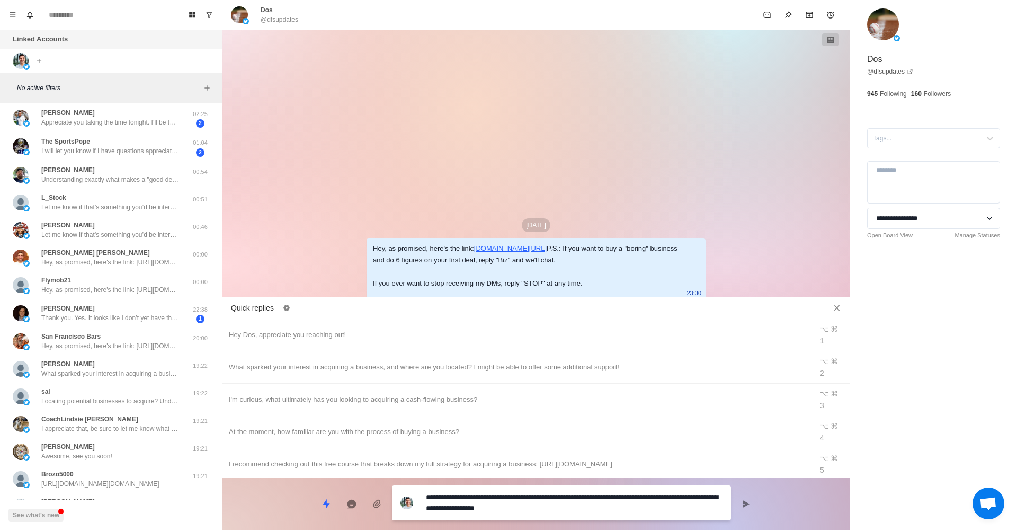
type textarea "*"
